Goal: Check status

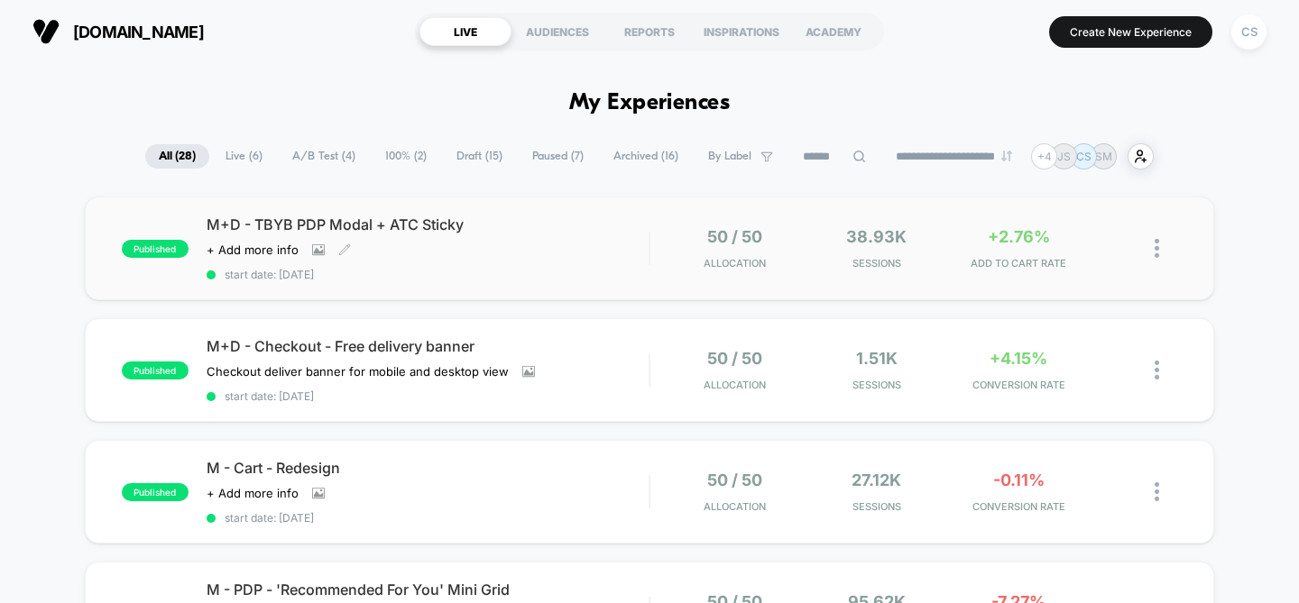
click at [500, 239] on div "M+D - TBYB PDP Modal + ATC Sticky Click to view images Click to edit experience…" at bounding box center [428, 249] width 443 height 66
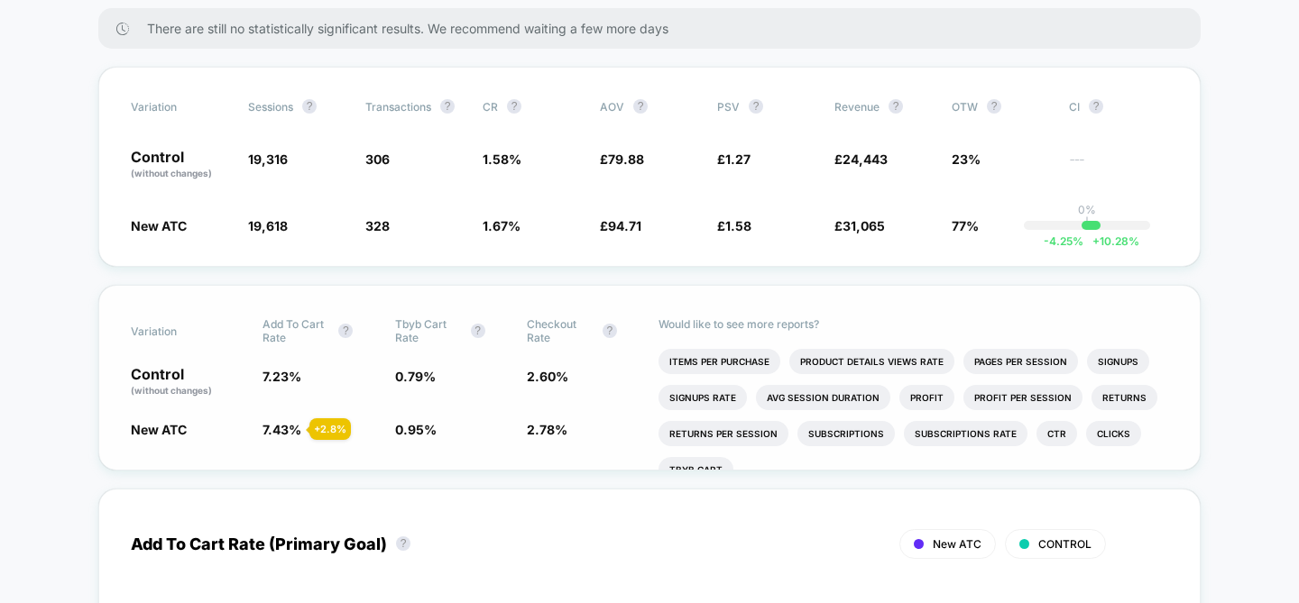
scroll to position [533, 0]
